Goal: Task Accomplishment & Management: Use online tool/utility

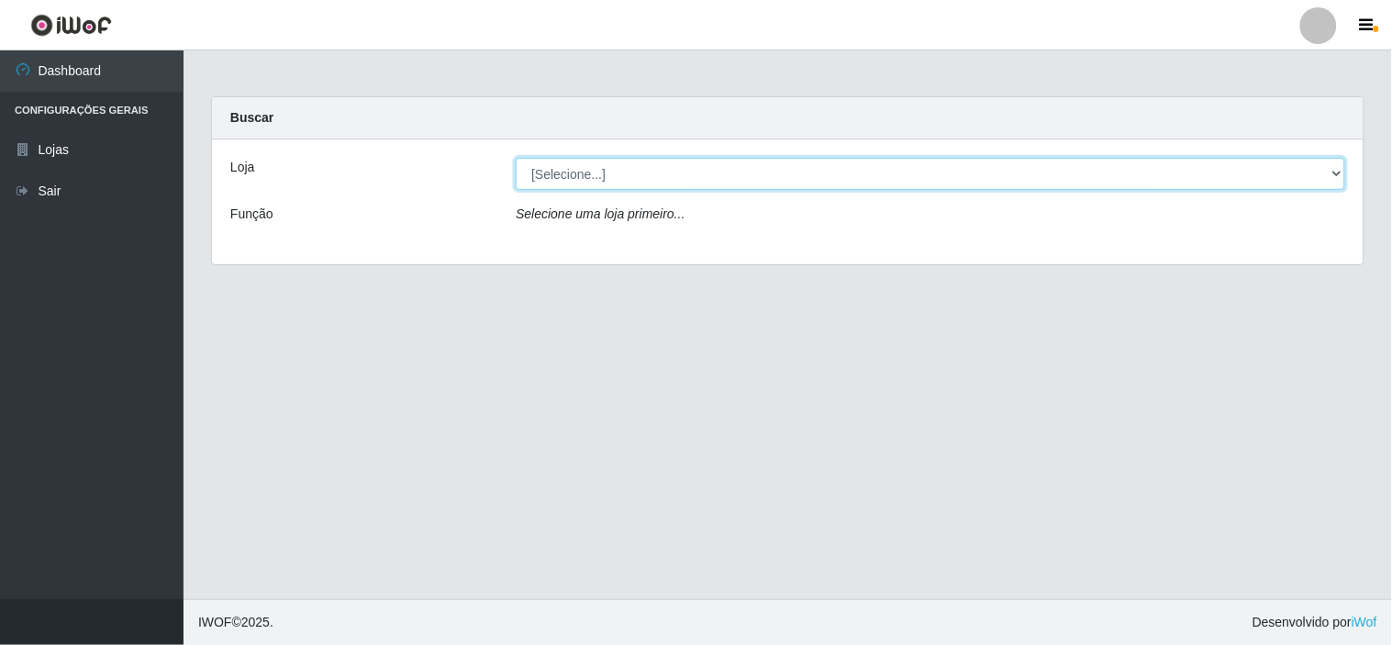
click at [664, 172] on select "[Selecione...] Rede Compras Supermercados - LOJA 6" at bounding box center [930, 174] width 829 height 32
select select "398"
click at [516, 158] on select "[Selecione...] Rede Compras Supermercados - LOJA 6" at bounding box center [930, 174] width 829 height 32
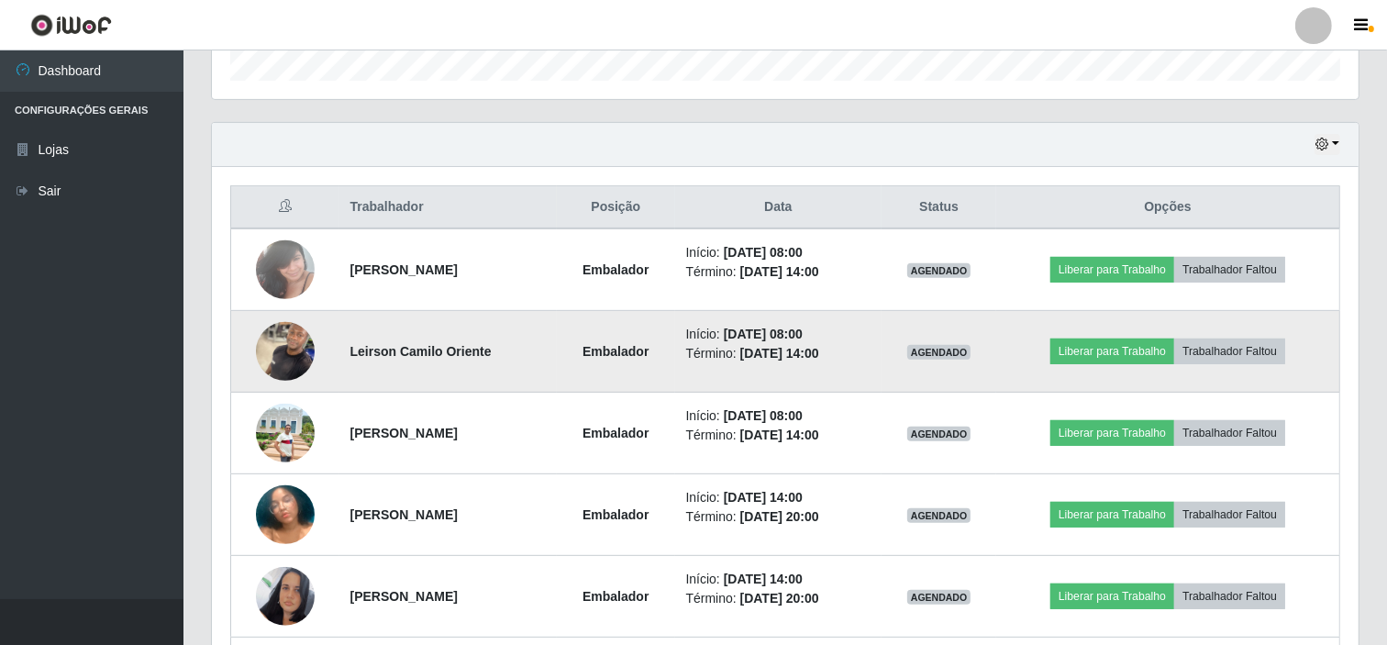
scroll to position [611, 0]
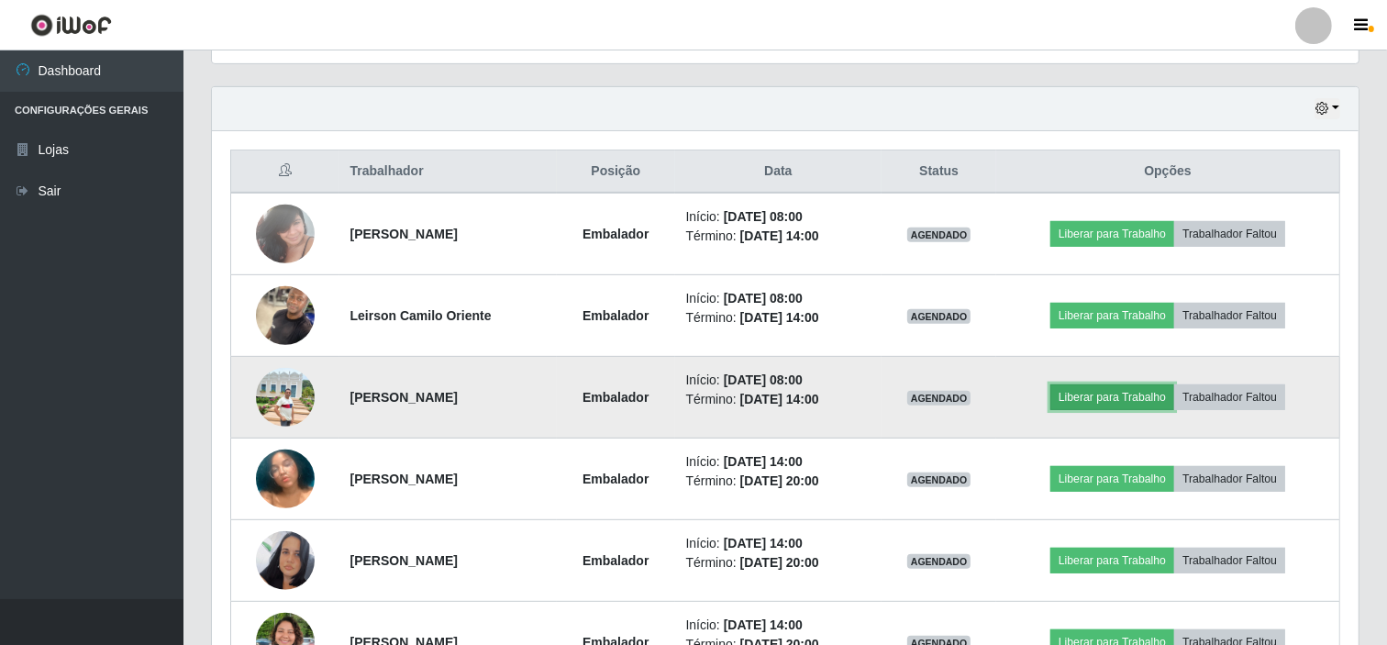
click at [1094, 401] on button "Liberar para Trabalho" at bounding box center [1112, 397] width 124 height 26
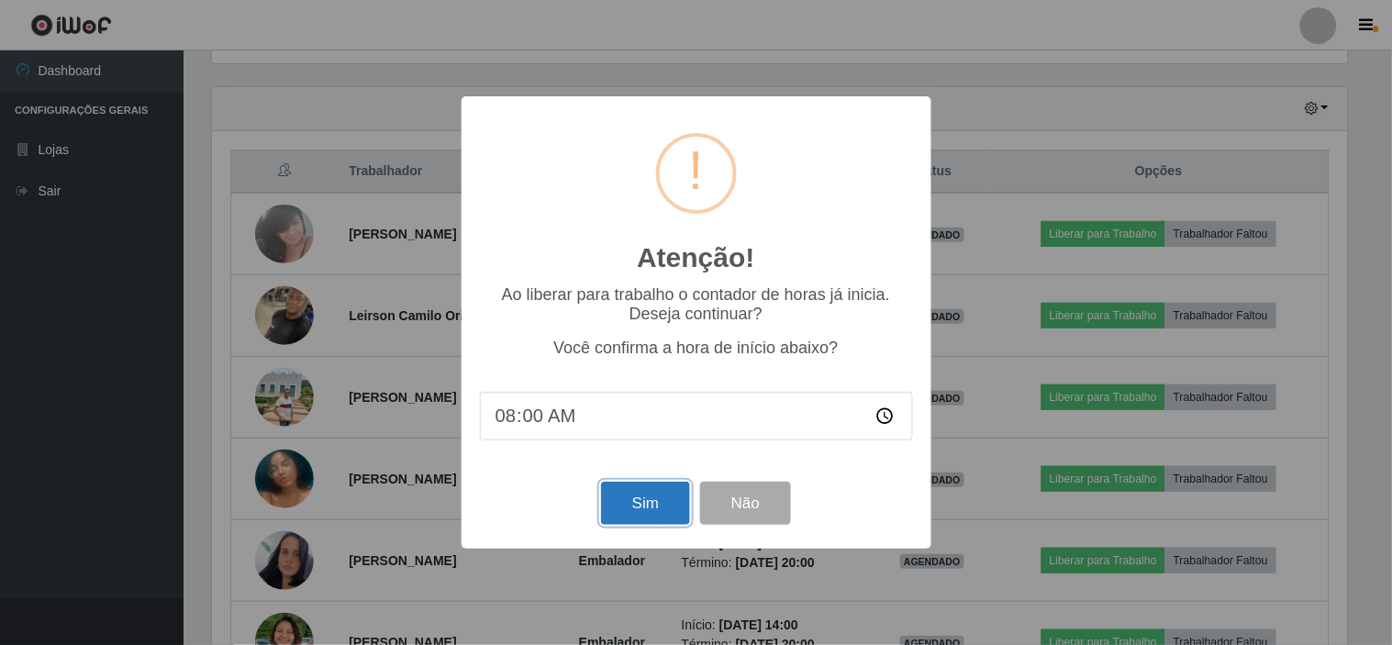
click at [625, 514] on button "Sim" at bounding box center [645, 503] width 89 height 43
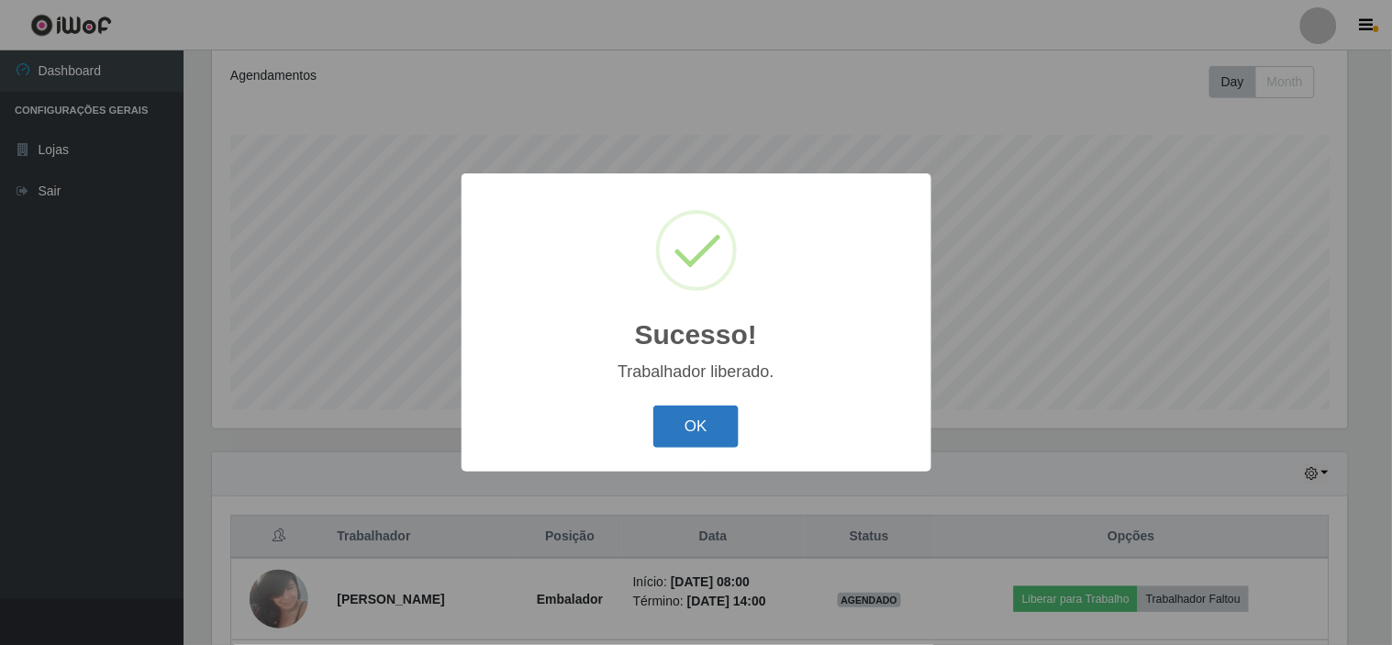
click at [662, 445] on button "OK" at bounding box center [695, 426] width 85 height 43
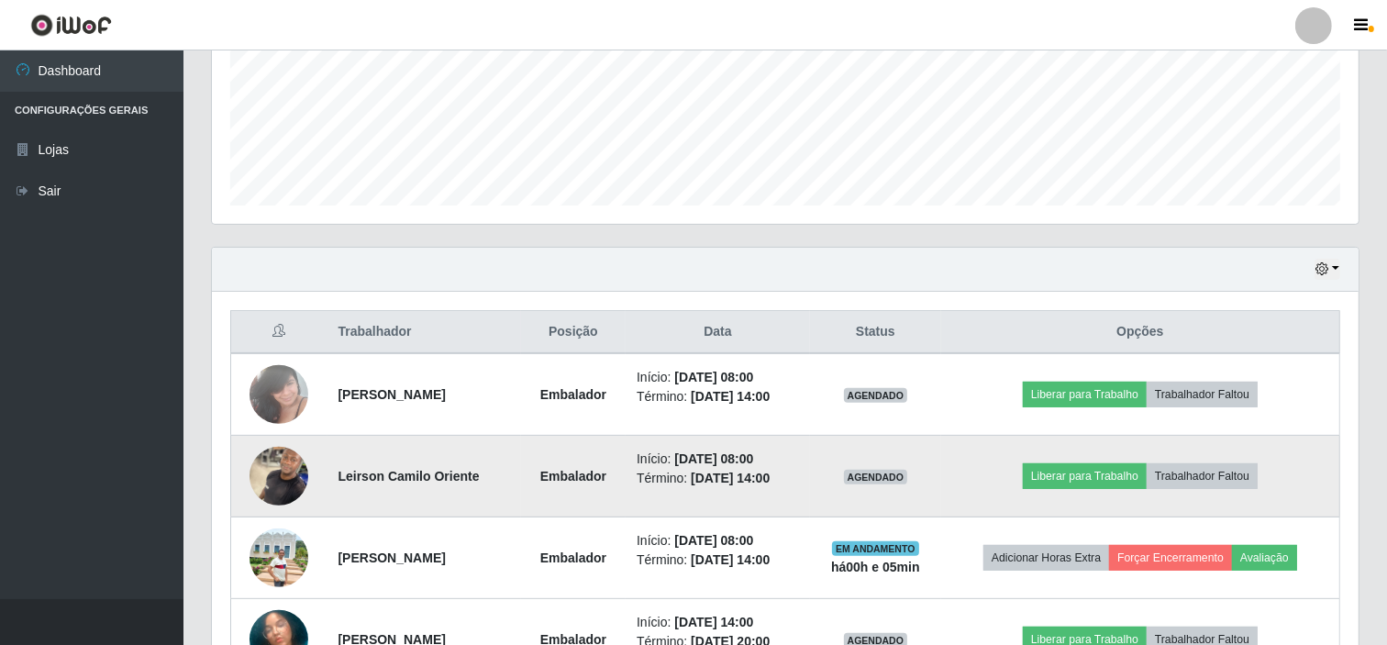
scroll to position [552, 0]
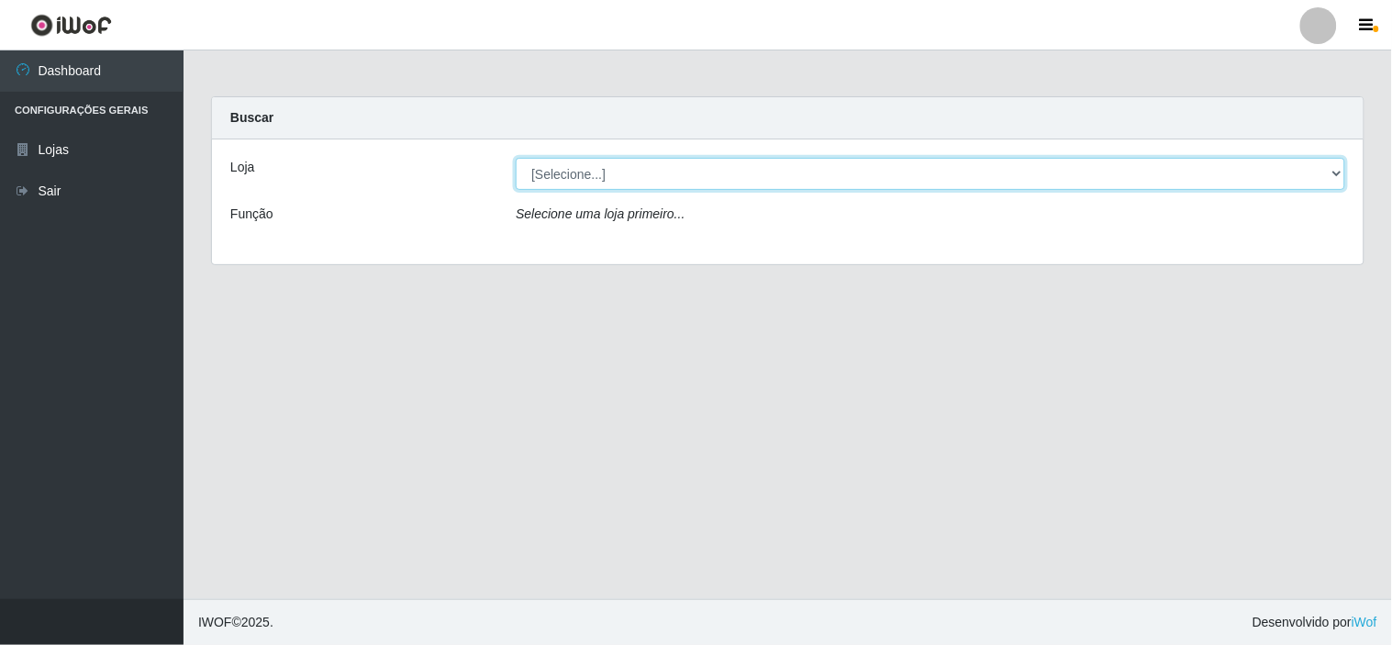
click at [968, 161] on select "[Selecione...] Rede Compras Supermercados - LOJA 6" at bounding box center [930, 174] width 829 height 32
select select "398"
click at [516, 158] on select "[Selecione...] Rede Compras Supermercados - LOJA 6" at bounding box center [930, 174] width 829 height 32
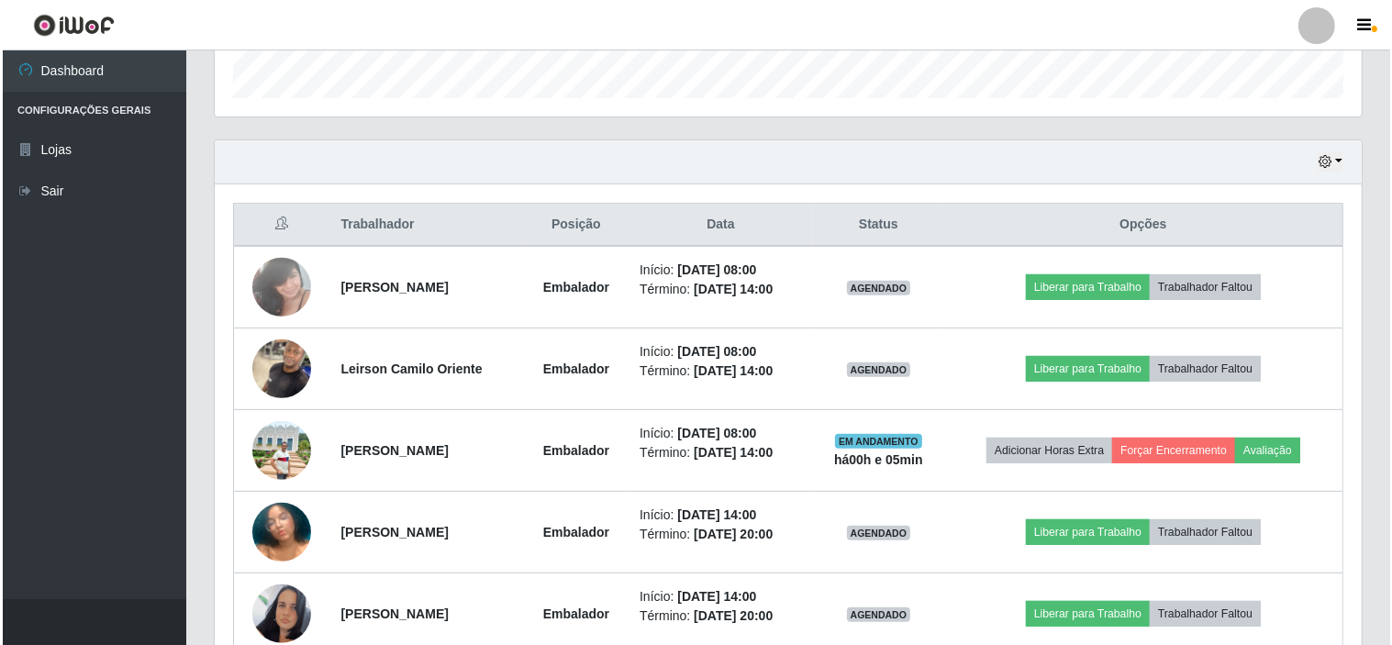
scroll to position [509, 0]
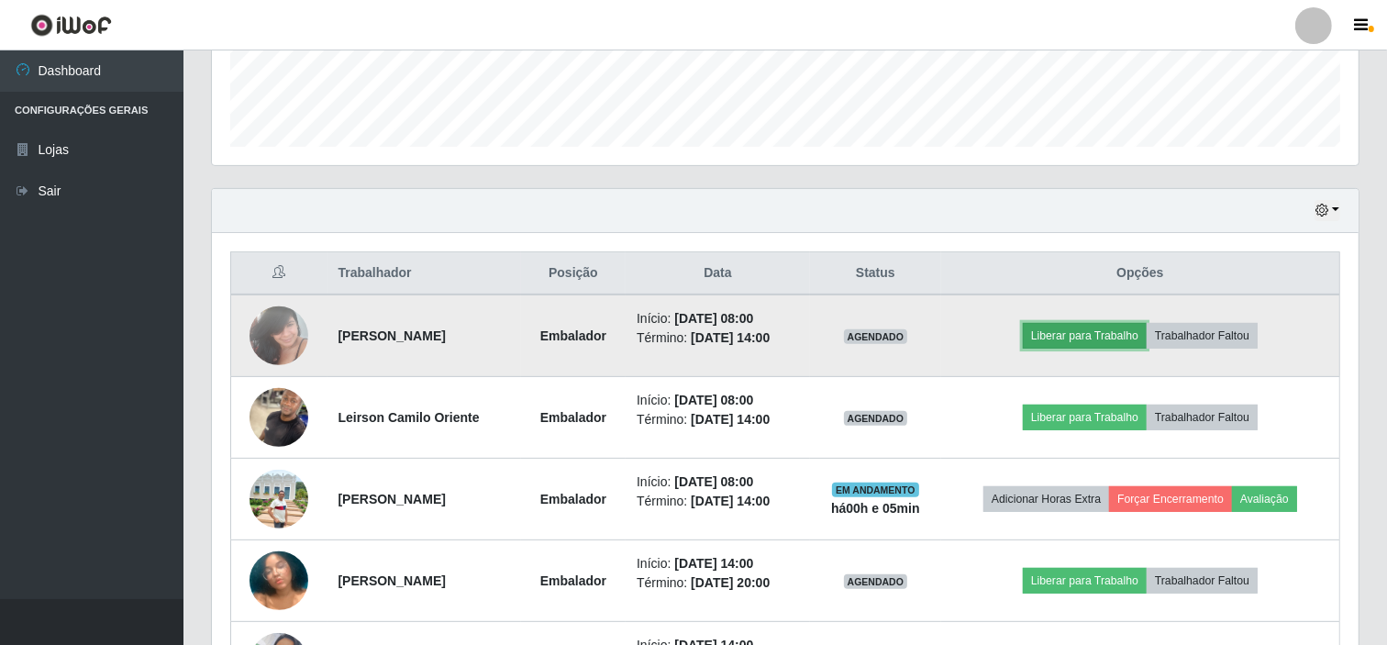
click at [1078, 332] on button "Liberar para Trabalho" at bounding box center [1085, 336] width 124 height 26
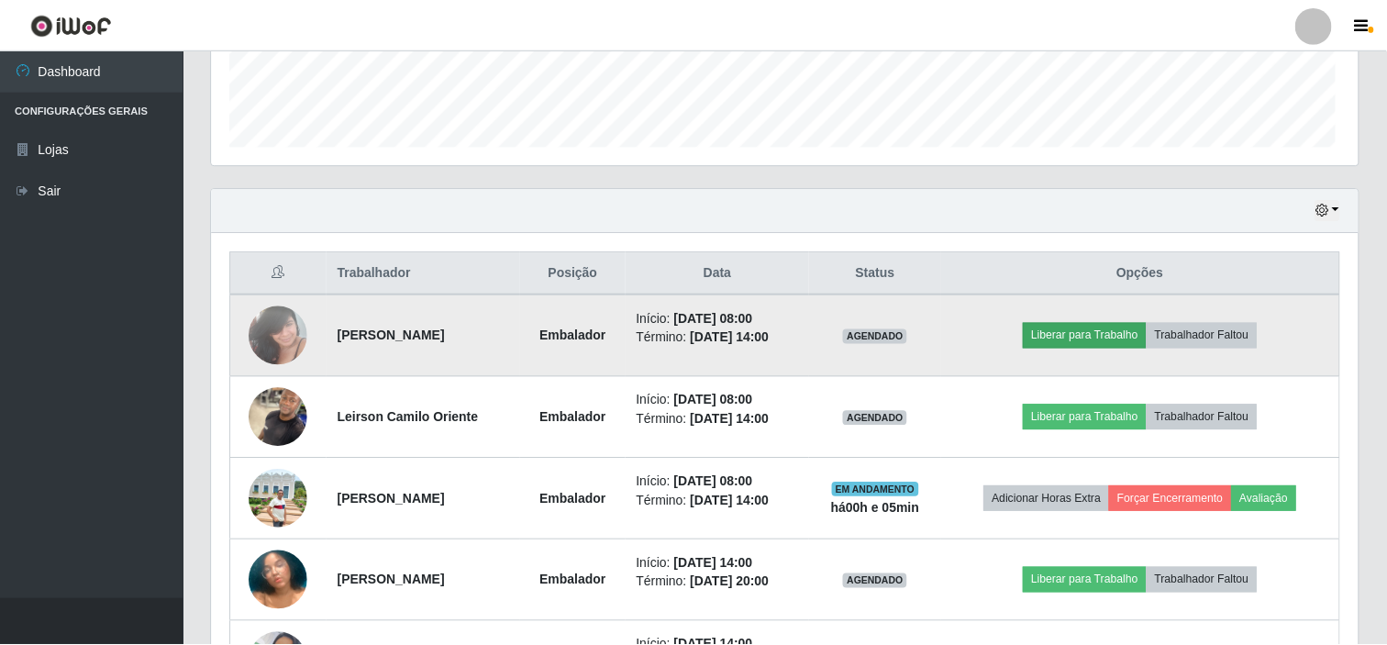
scroll to position [380, 1135]
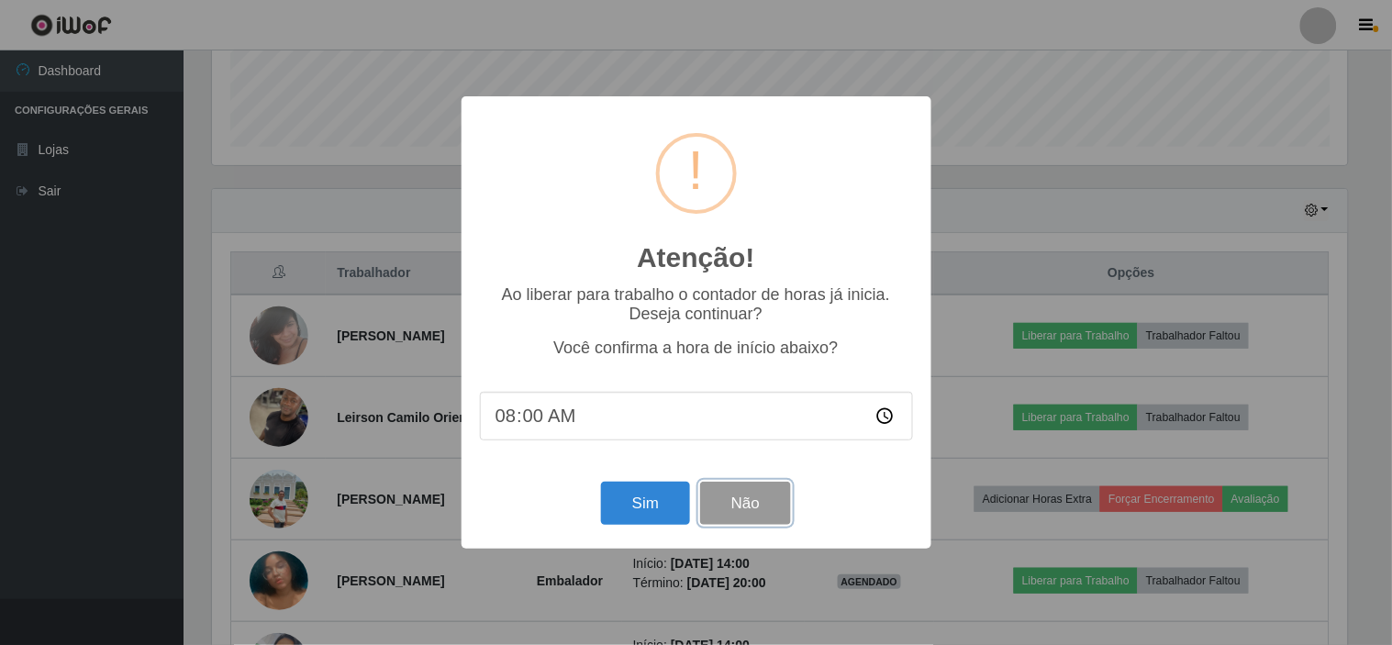
click at [763, 498] on button "Não" at bounding box center [745, 503] width 91 height 43
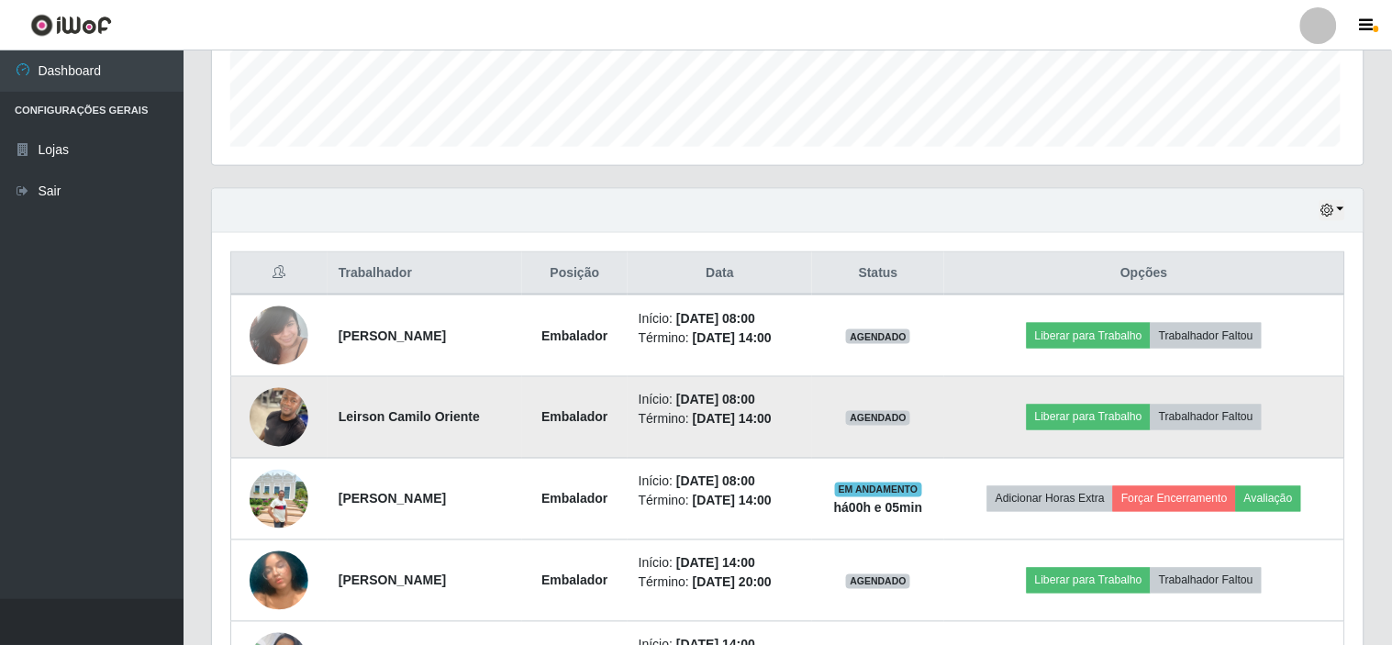
scroll to position [380, 1147]
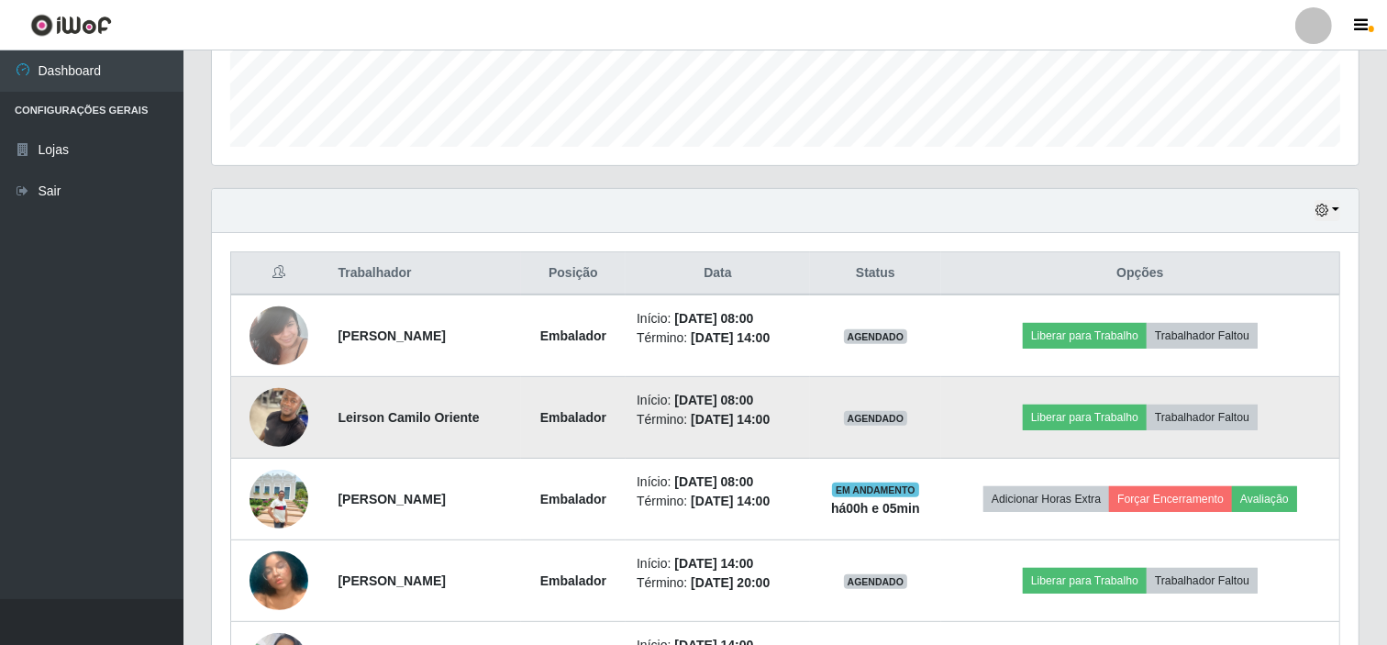
click at [286, 410] on img at bounding box center [279, 417] width 59 height 78
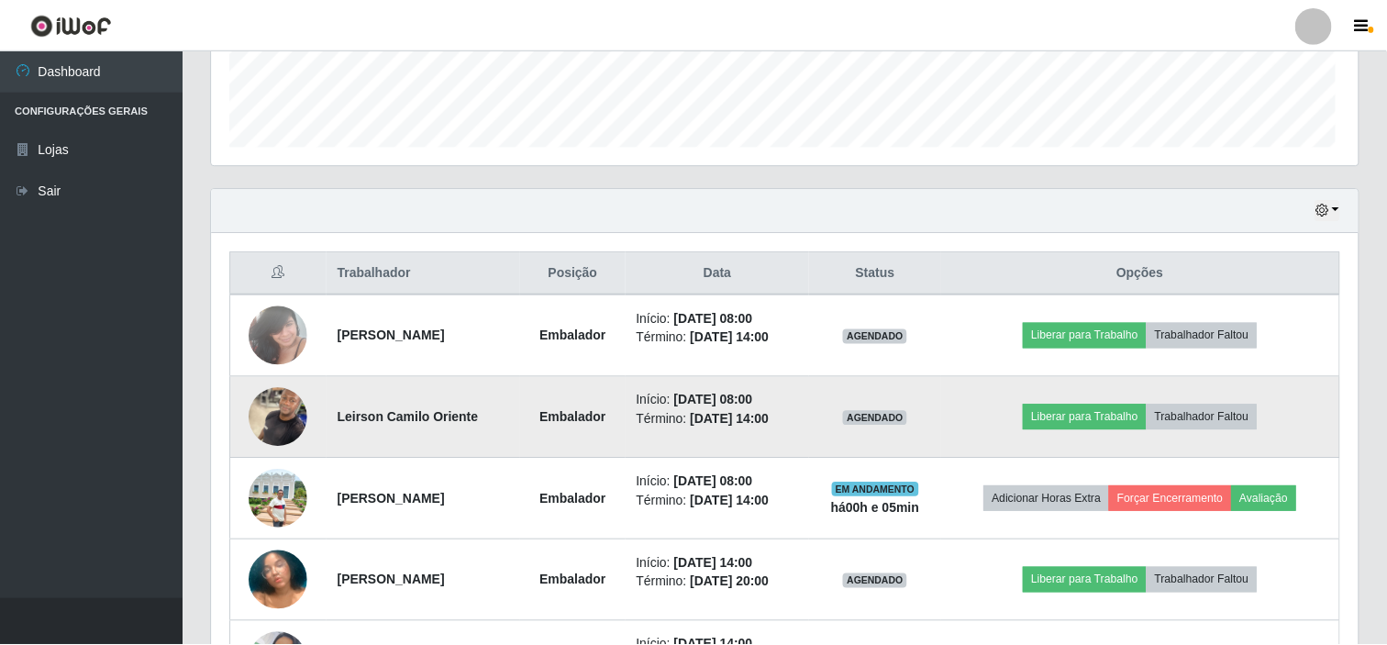
scroll to position [380, 1135]
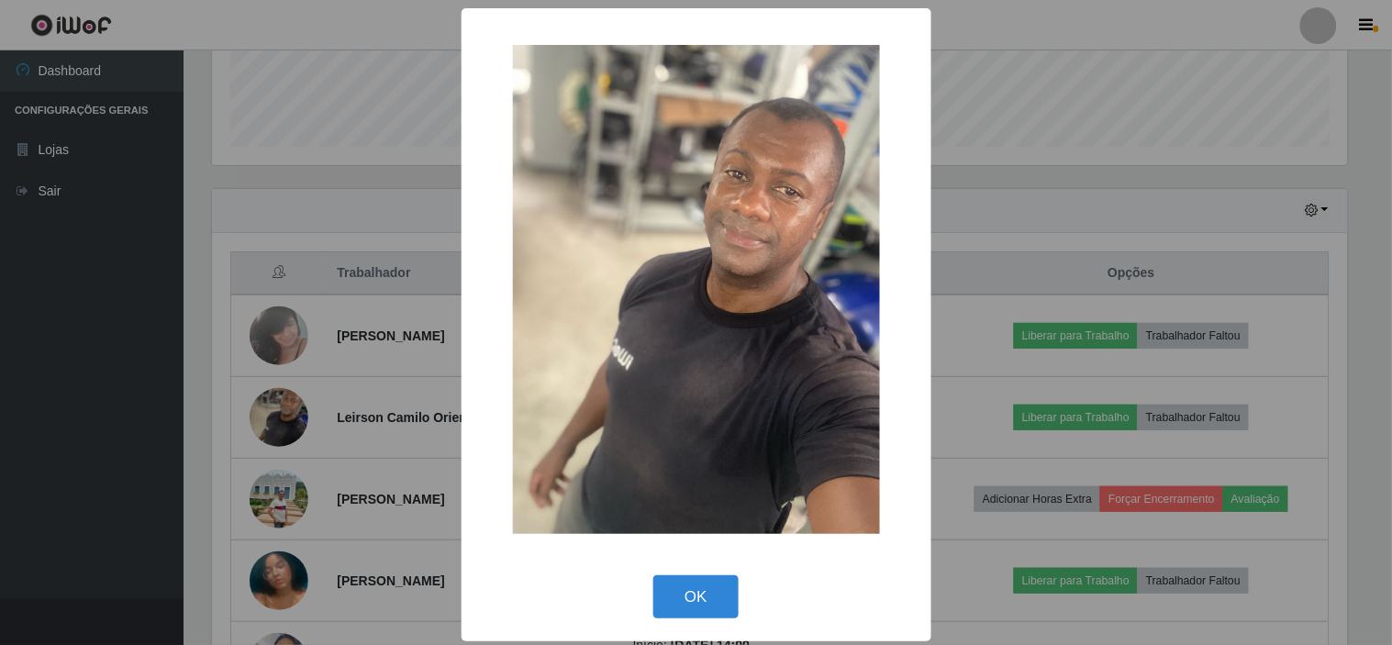
click at [670, 571] on div "OK Cancel" at bounding box center [696, 597] width 433 height 52
click at [680, 583] on button "OK" at bounding box center [695, 596] width 85 height 43
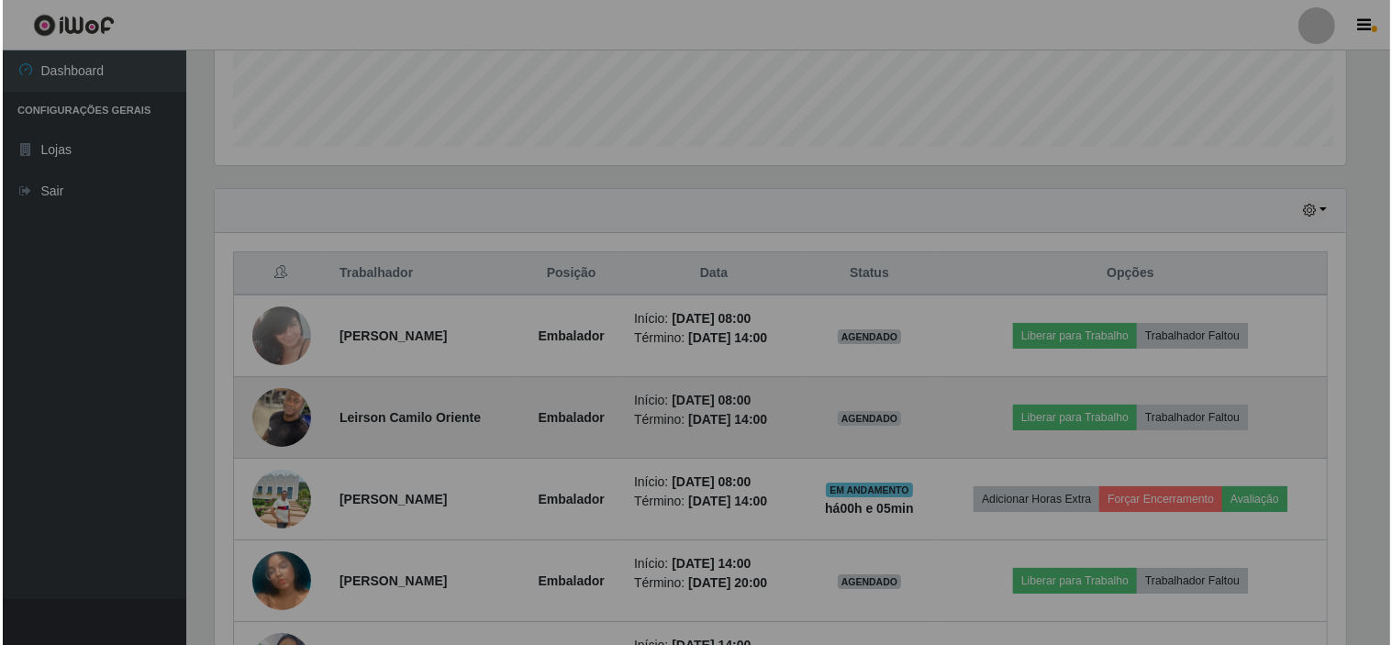
scroll to position [380, 1147]
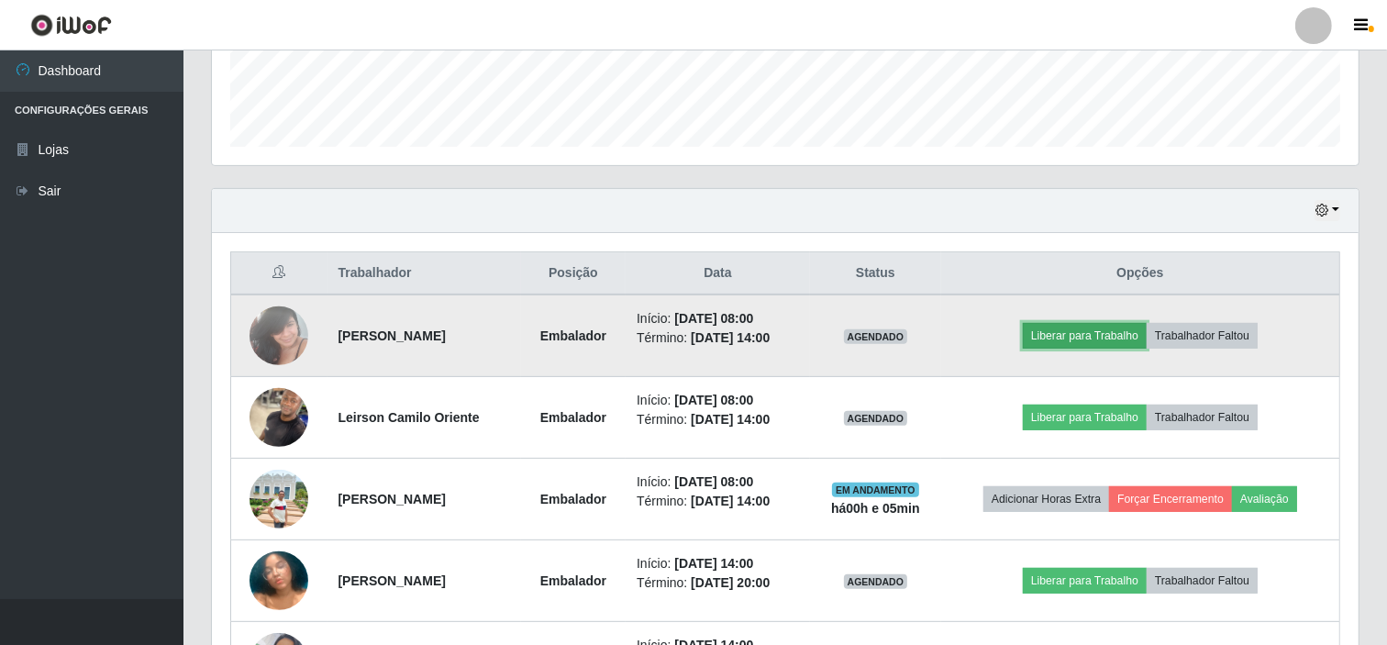
click at [1053, 327] on button "Liberar para Trabalho" at bounding box center [1085, 336] width 124 height 26
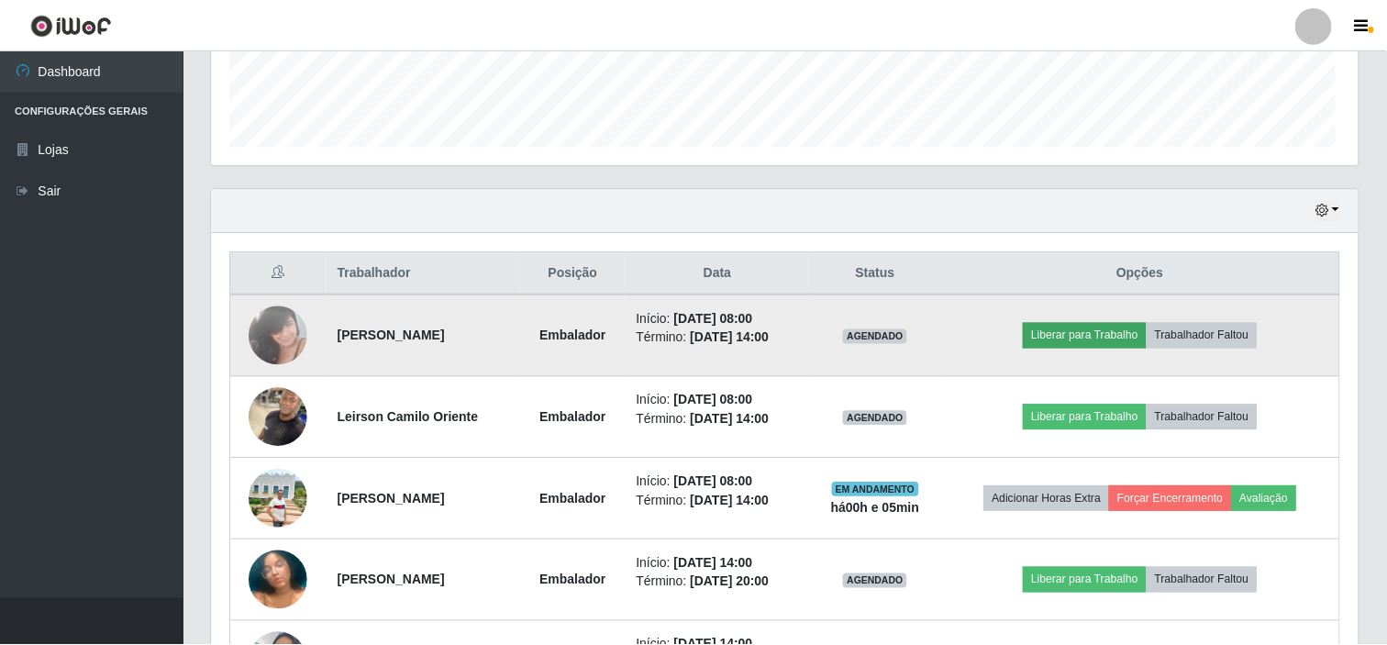
scroll to position [380, 1135]
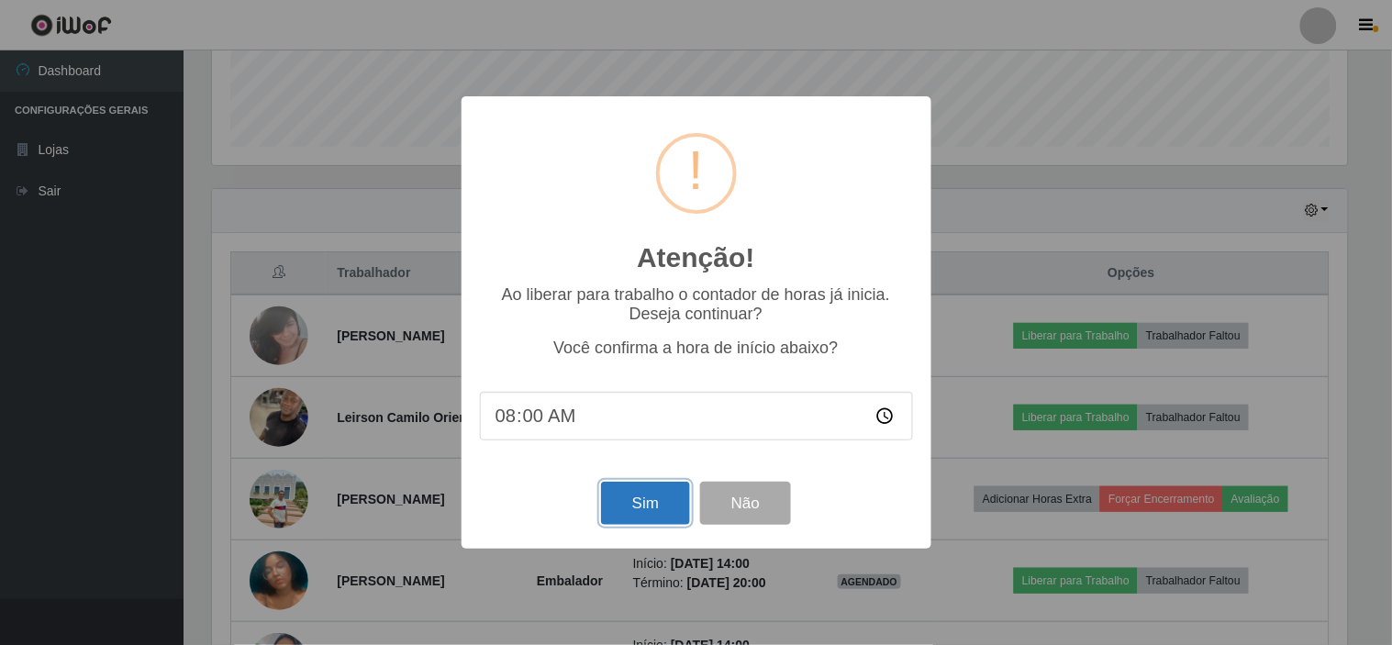
click at [659, 508] on button "Sim" at bounding box center [645, 503] width 89 height 43
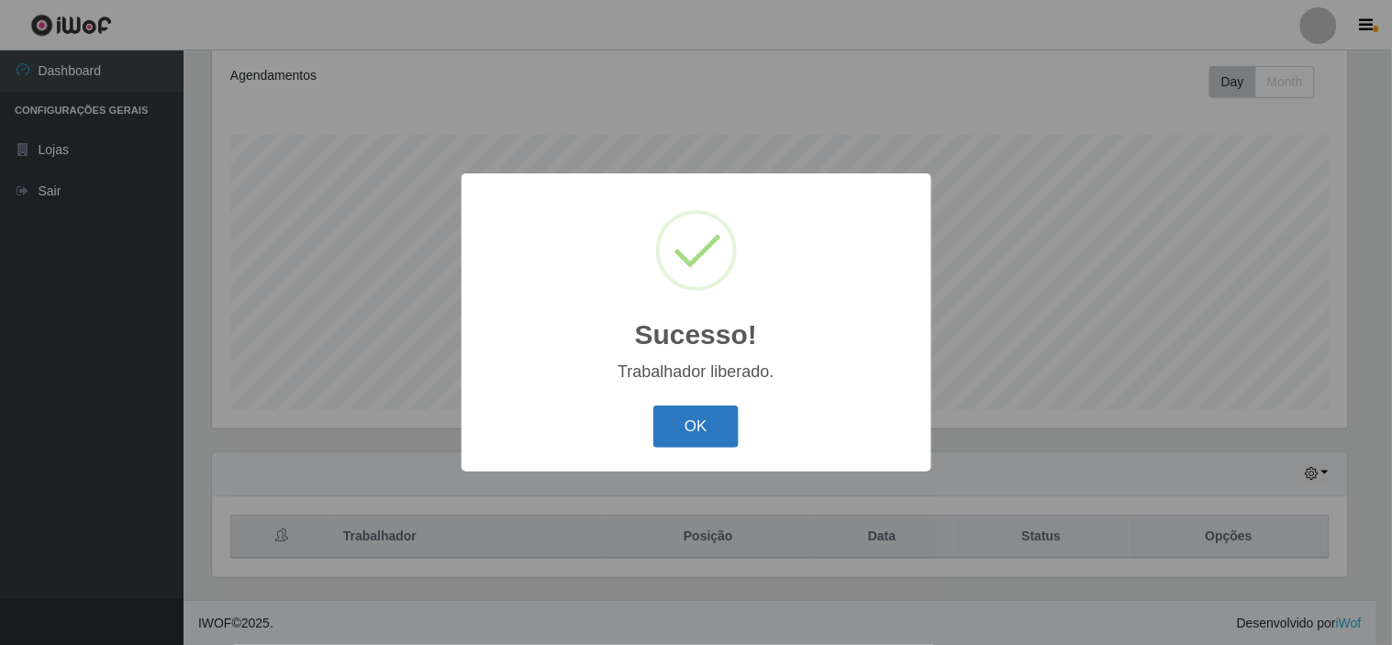
click at [670, 436] on button "OK" at bounding box center [695, 426] width 85 height 43
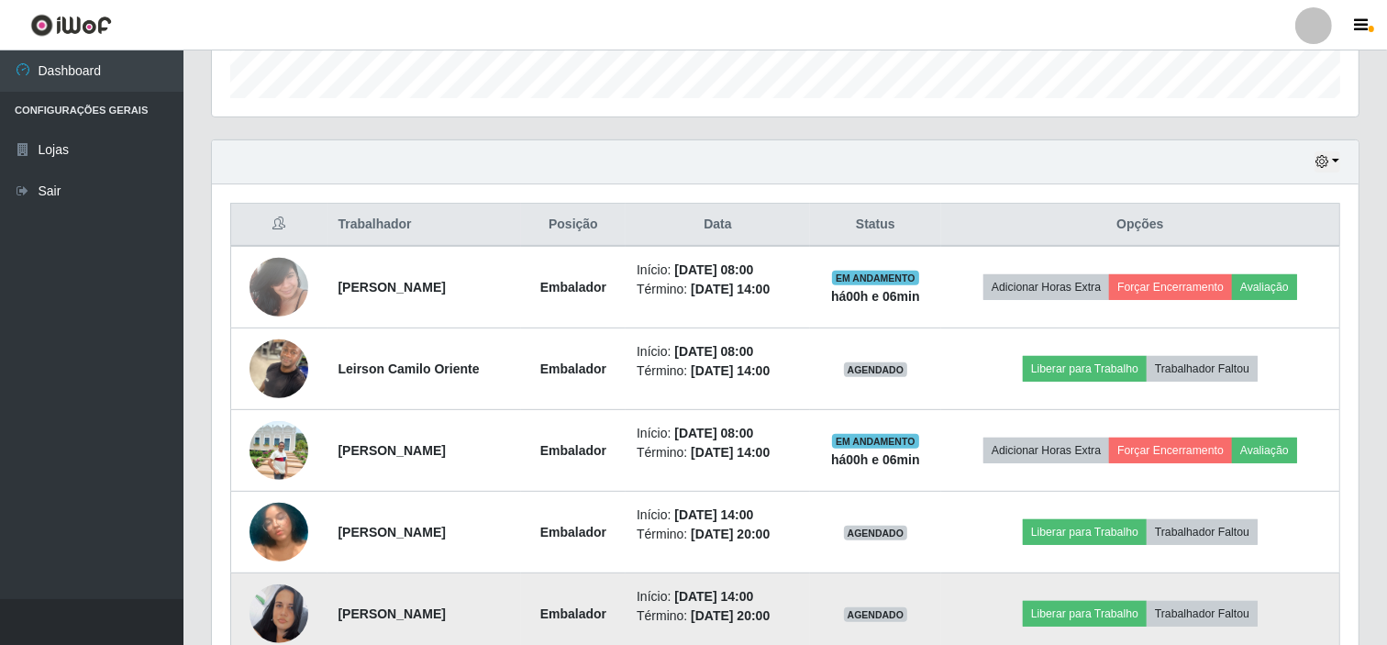
scroll to position [737, 0]
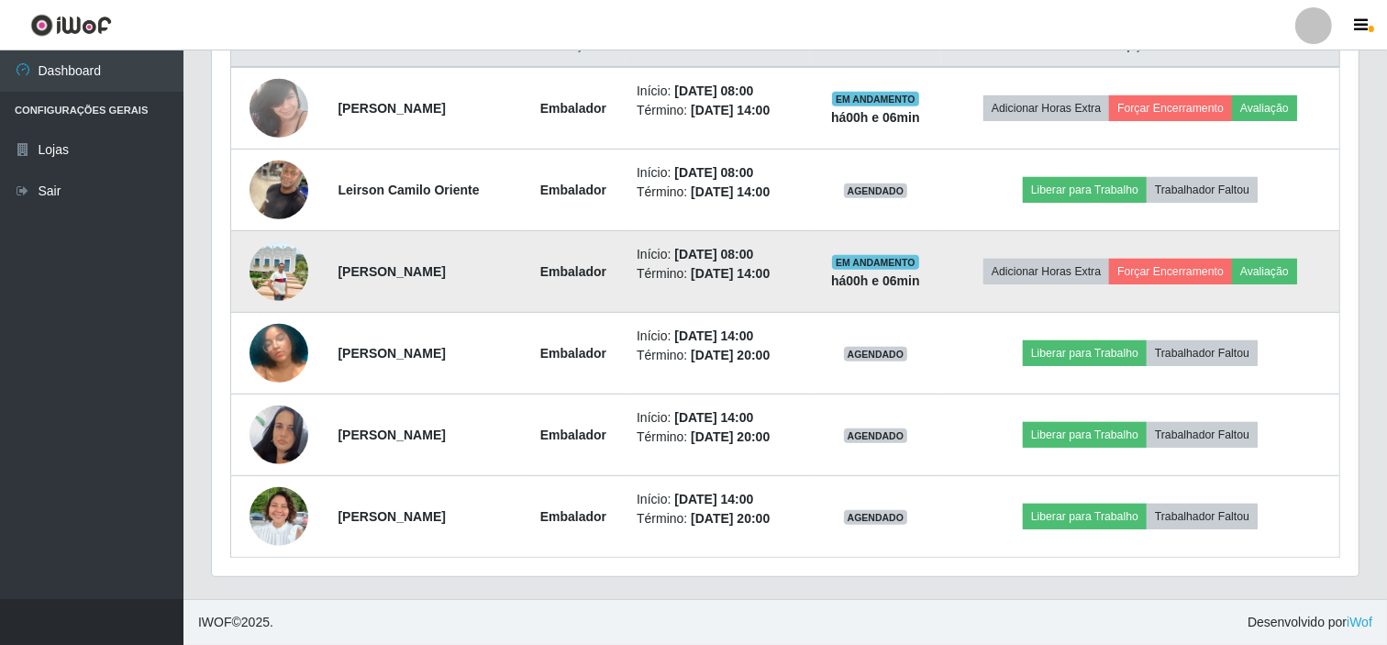
click at [292, 263] on img at bounding box center [279, 271] width 59 height 59
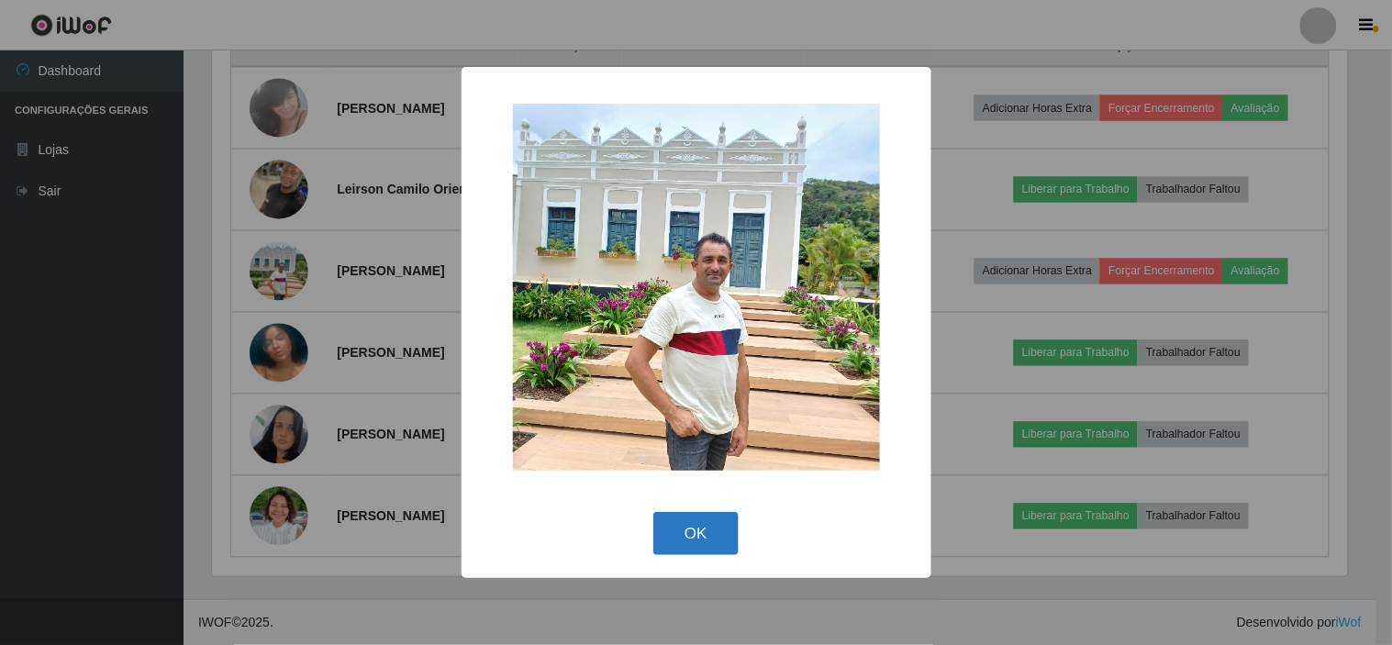
click at [697, 524] on button "OK" at bounding box center [695, 533] width 85 height 43
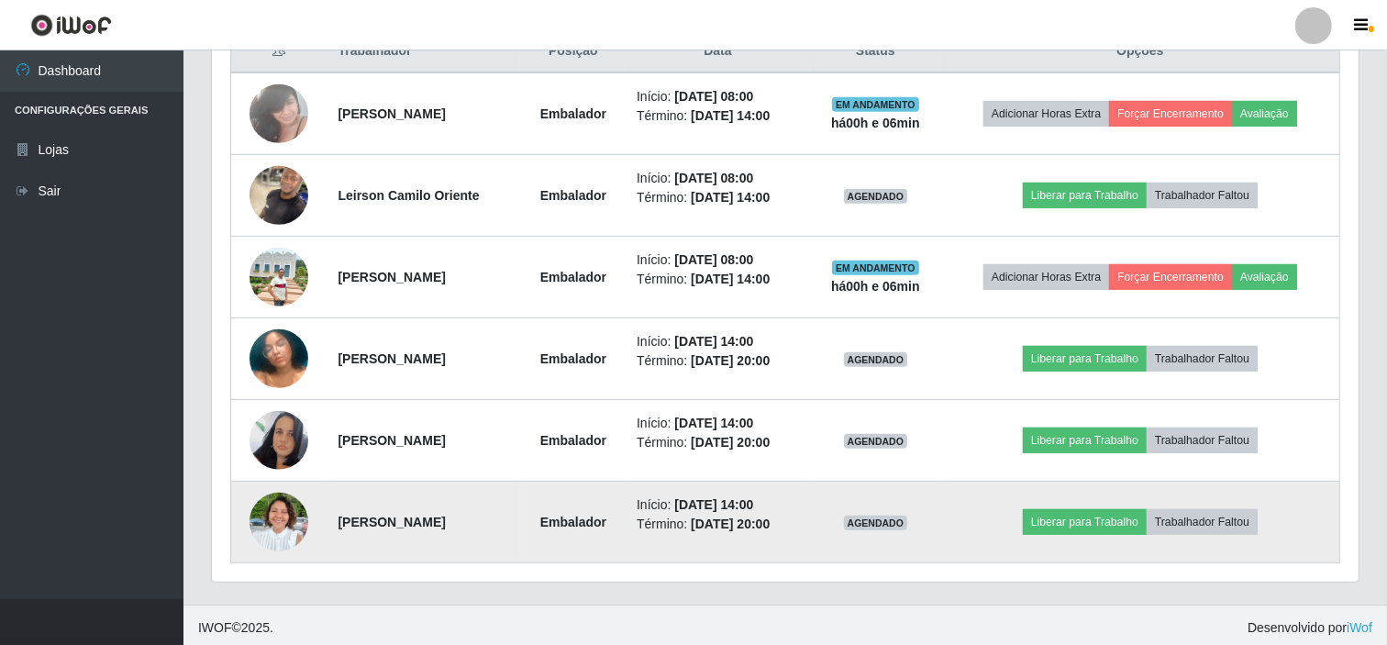
scroll to position [737, 0]
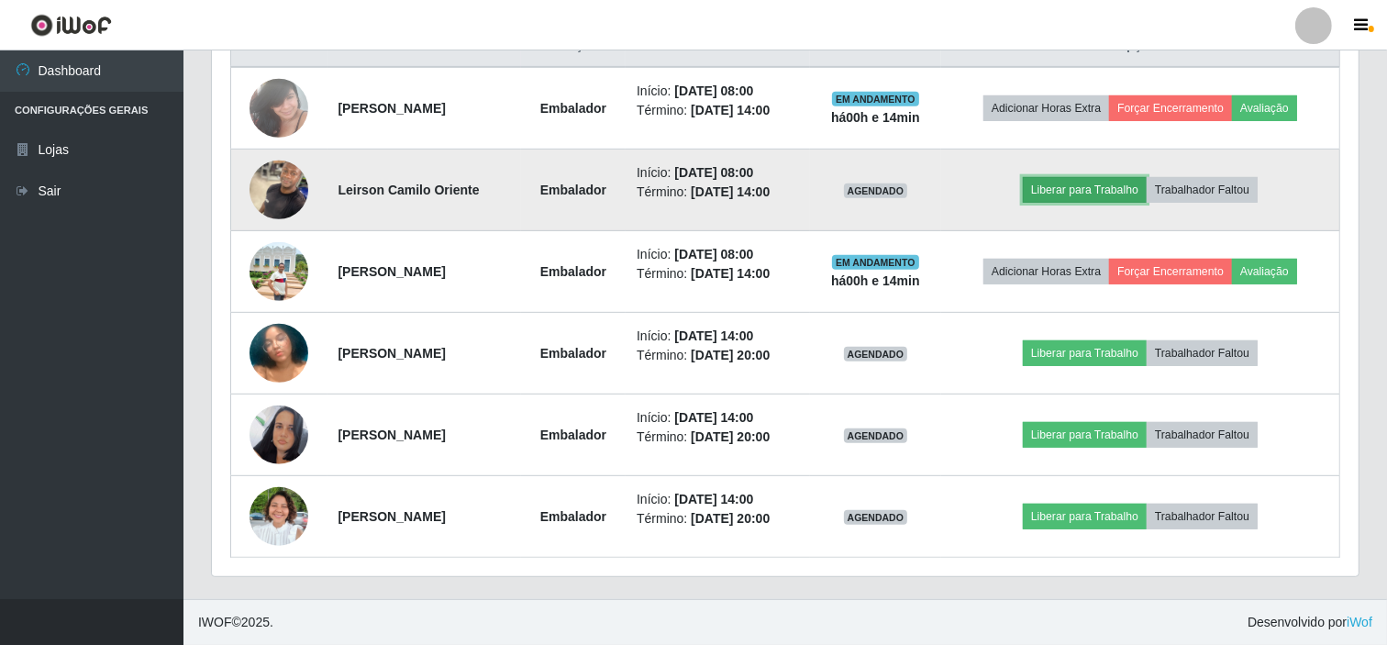
click at [1126, 188] on button "Liberar para Trabalho" at bounding box center [1085, 190] width 124 height 26
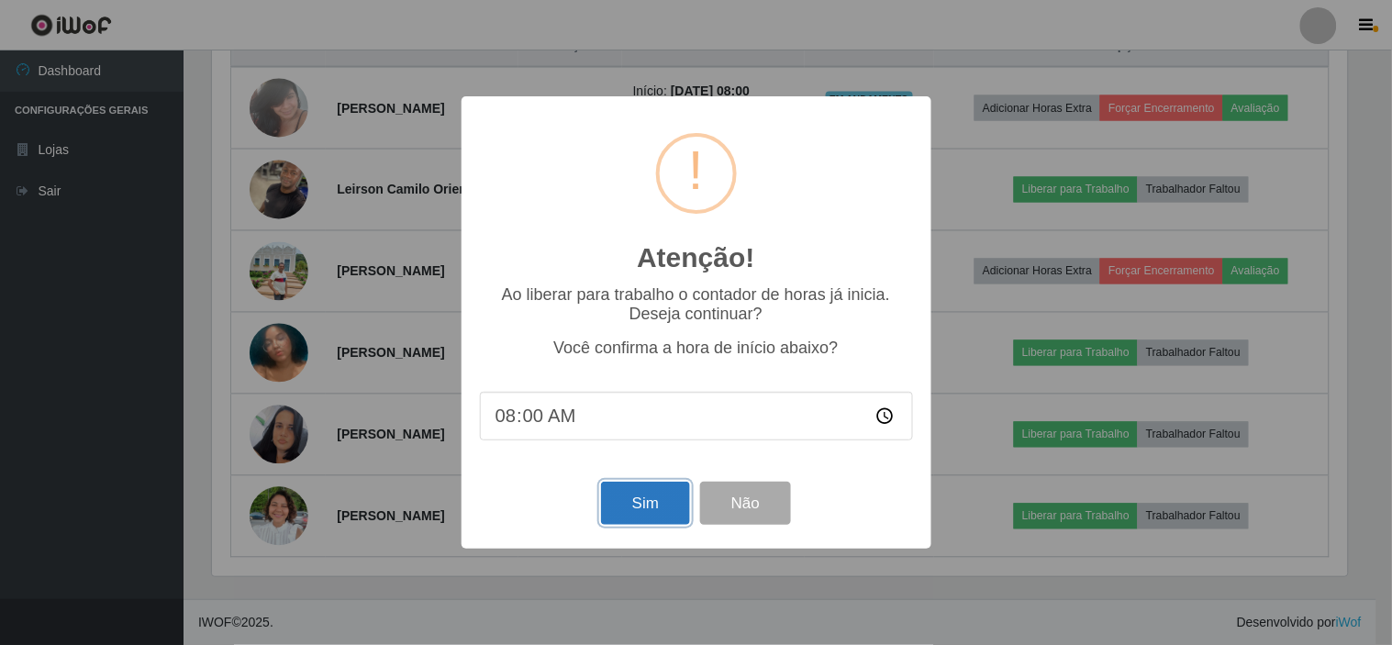
click at [625, 511] on button "Sim" at bounding box center [645, 503] width 89 height 43
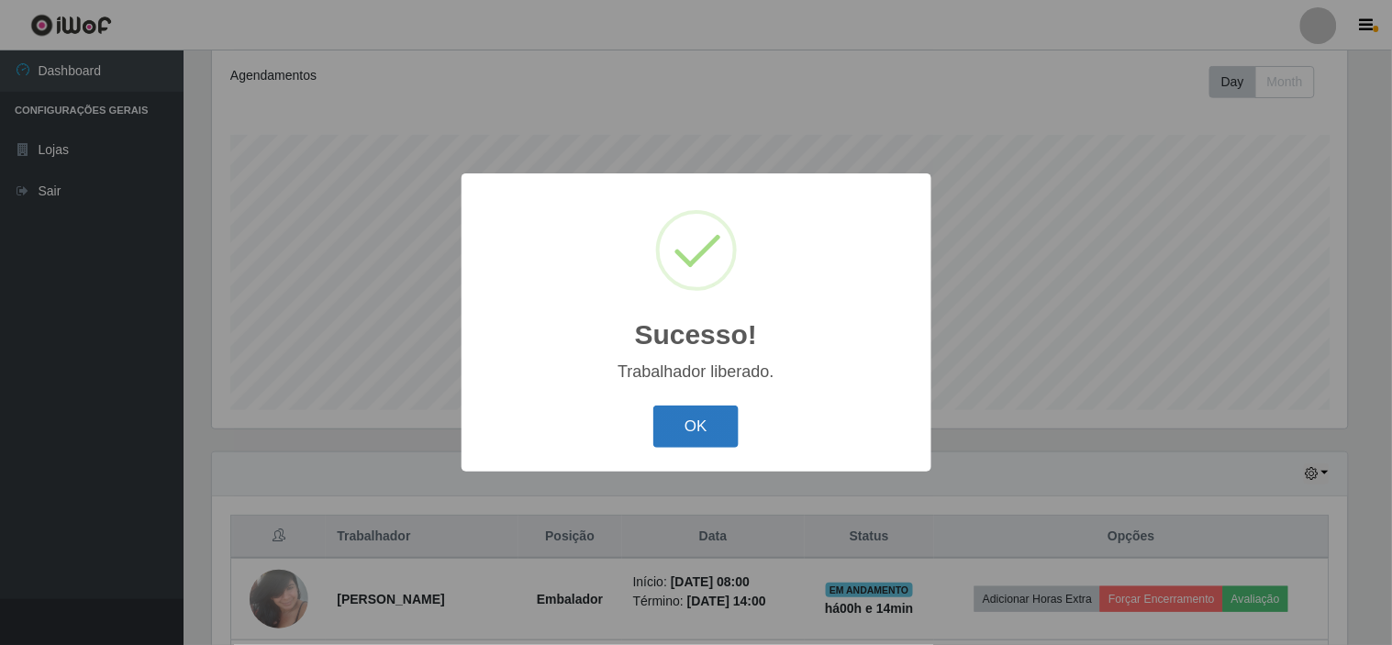
click at [727, 414] on button "OK" at bounding box center [695, 426] width 85 height 43
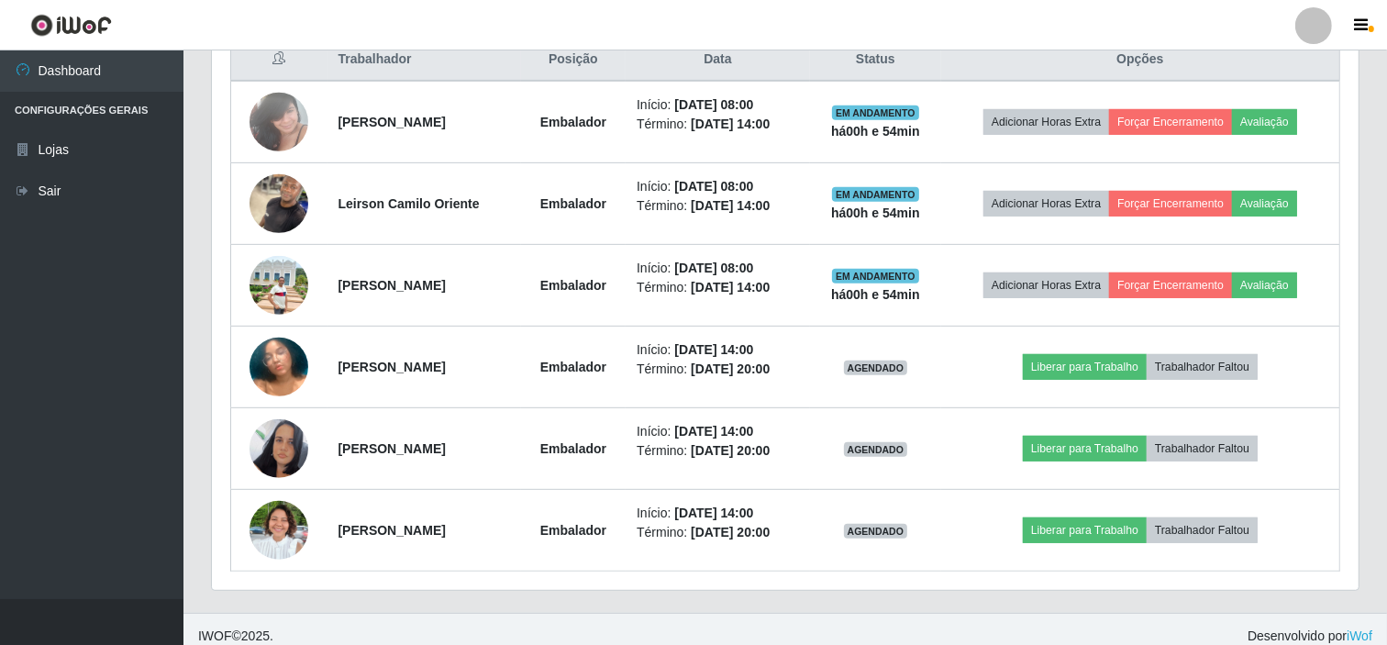
scroll to position [533, 0]
